Goal: Check status: Check status

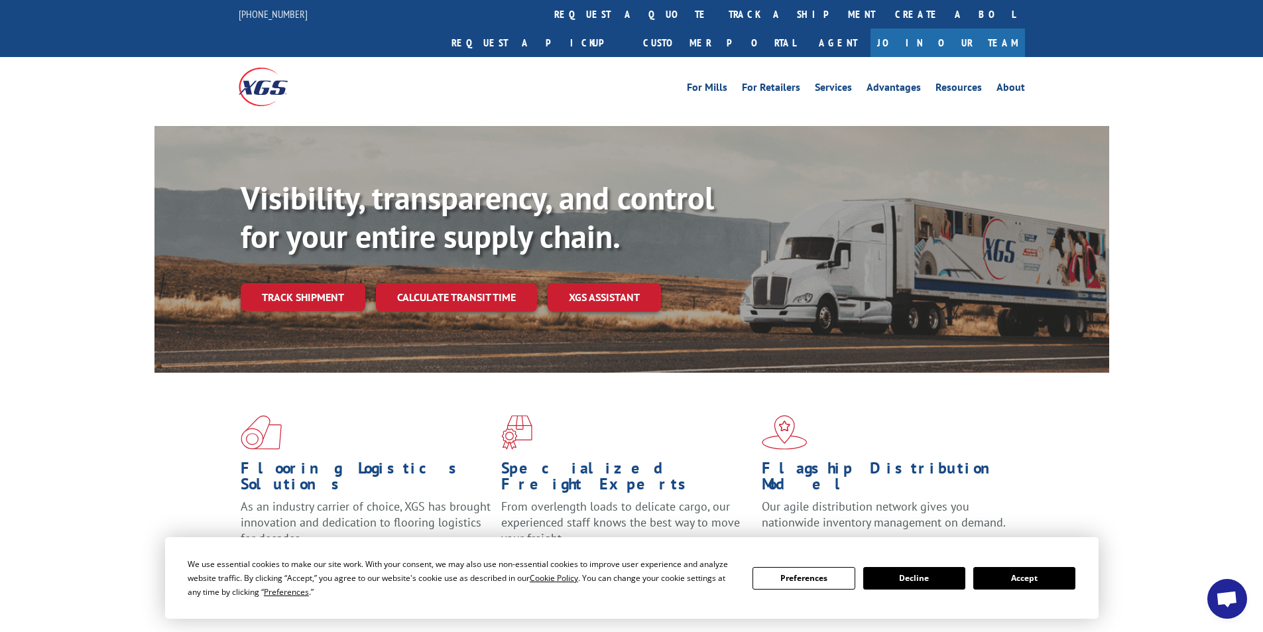
drag, startPoint x: 587, startPoint y: 18, endPoint x: 592, endPoint y: 26, distance: 9.6
click at [718, 18] on link "track a shipment" at bounding box center [801, 14] width 166 height 28
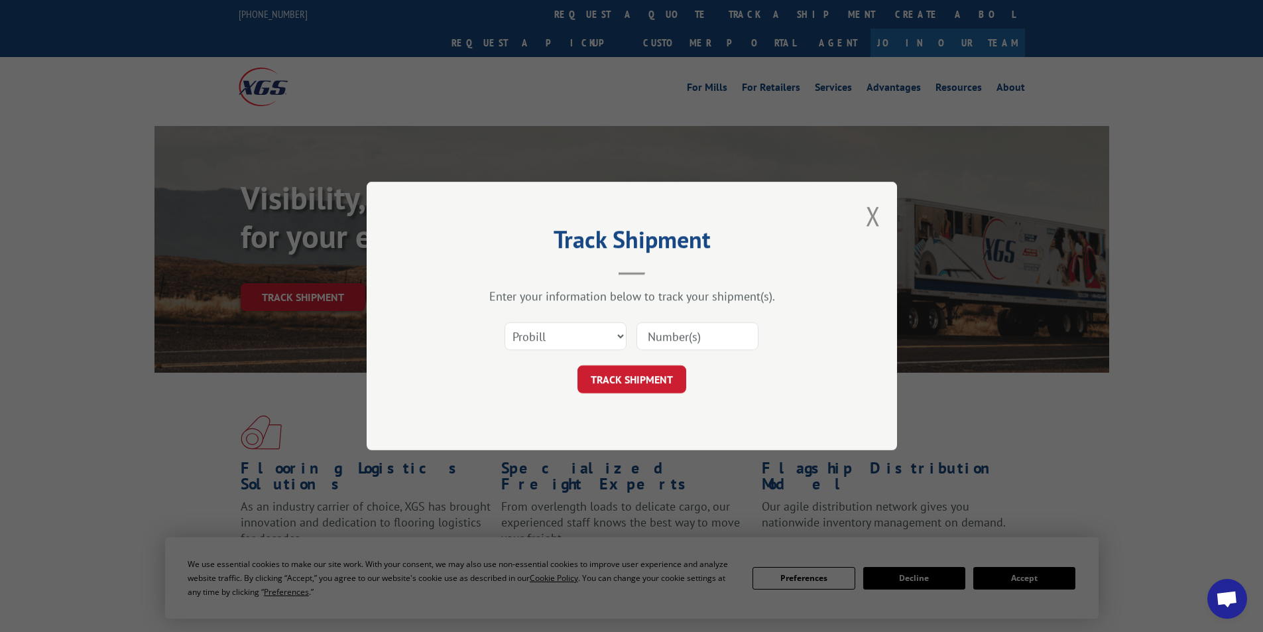
drag, startPoint x: 683, startPoint y: 339, endPoint x: 688, endPoint y: 332, distance: 8.5
click at [685, 336] on input at bounding box center [697, 336] width 122 height 28
paste input "16775930"
type input "16775930"
click at [672, 362] on form "Select category... Probill BOL PO 16775930 TRACK SHIPMENT" at bounding box center [632, 353] width 398 height 79
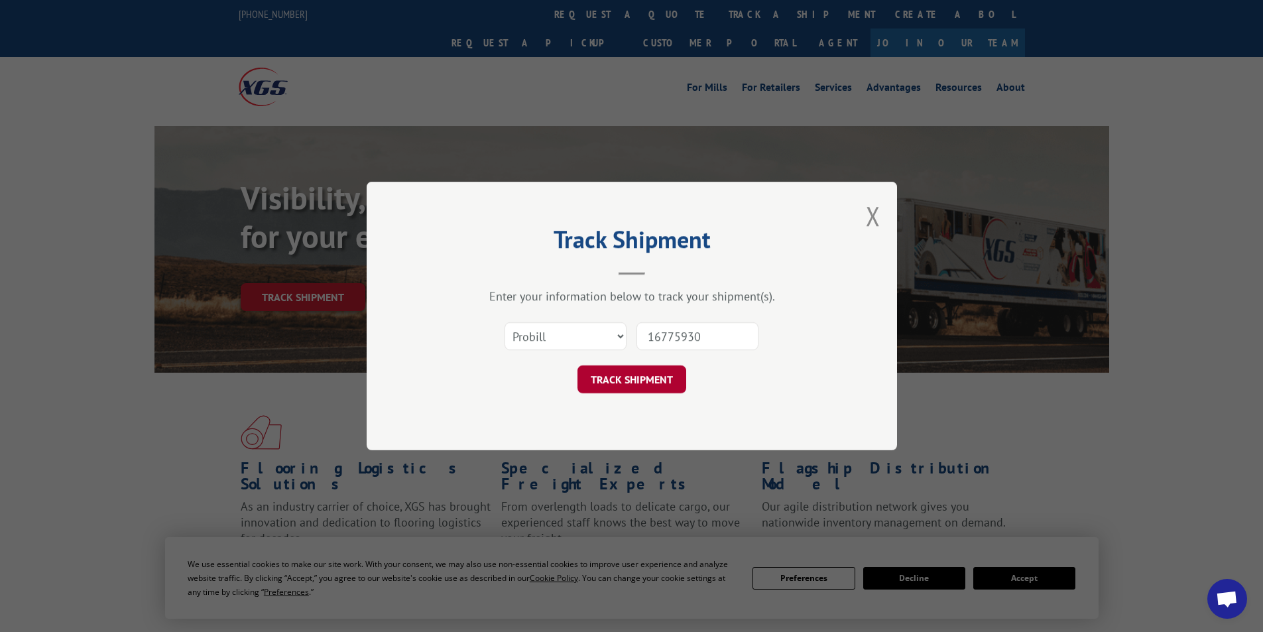
click at [673, 378] on button "TRACK SHIPMENT" at bounding box center [631, 379] width 109 height 28
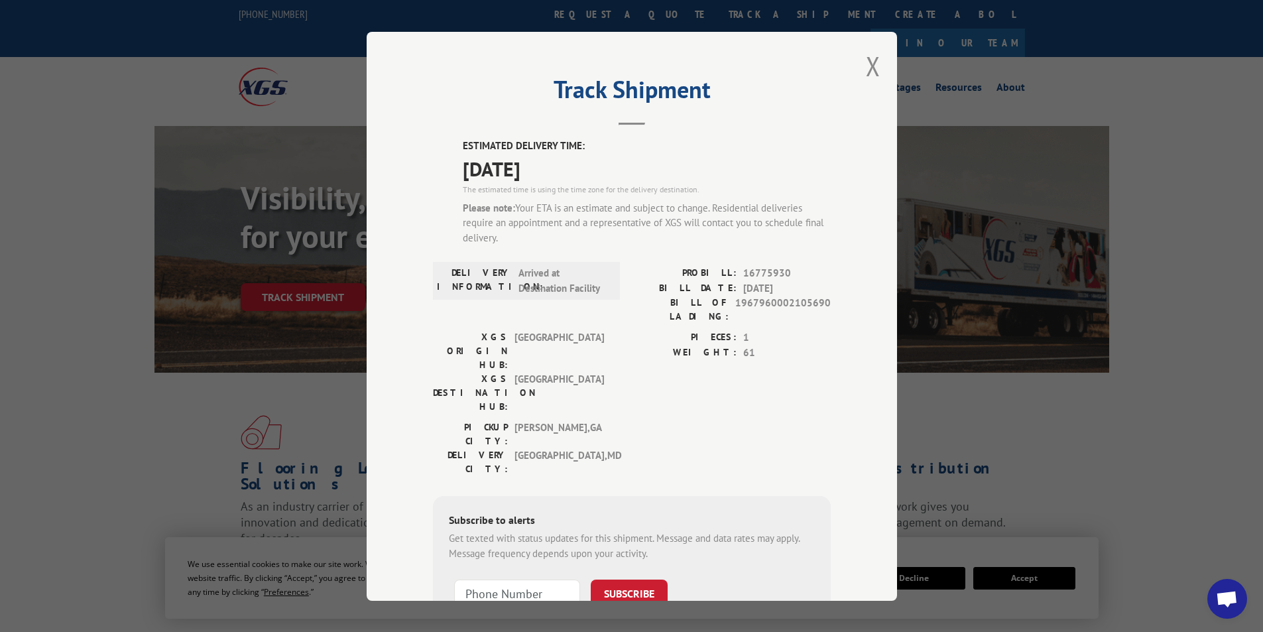
drag, startPoint x: 573, startPoint y: 169, endPoint x: 460, endPoint y: 144, distance: 115.5
click at [457, 145] on div "ESTIMATED DELIVERY TIME: [DATE] The estimated time is using the time zone for t…" at bounding box center [632, 408] width 398 height 538
copy div "ESTIMATED DELIVERY TIME: [DATE]"
